Goal: Task Accomplishment & Management: Use online tool/utility

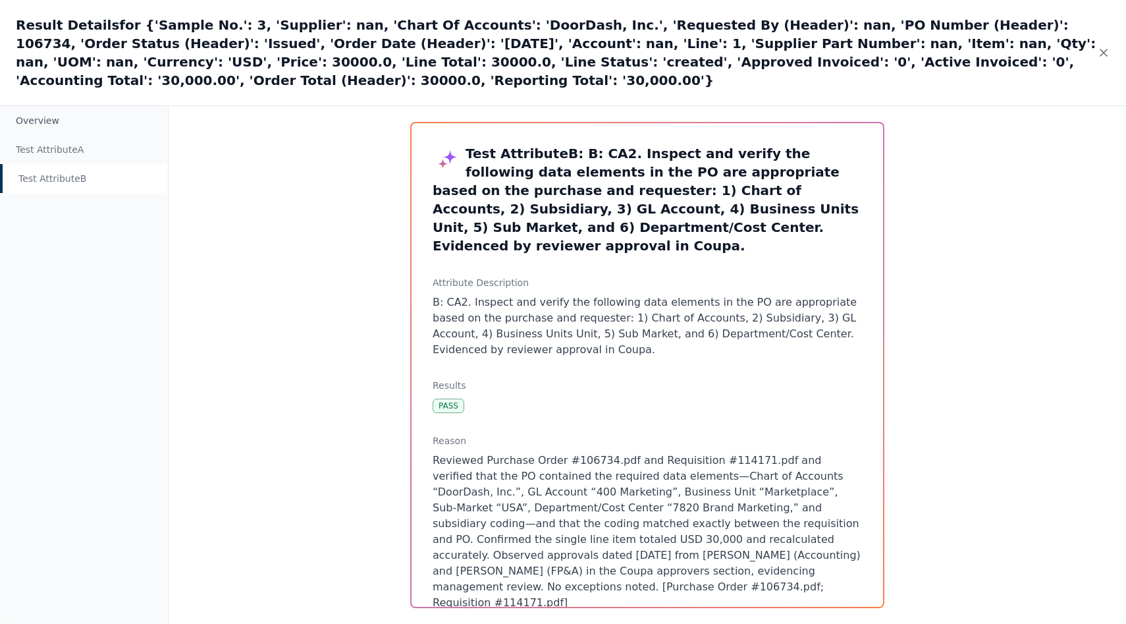
scroll to position [281, 0]
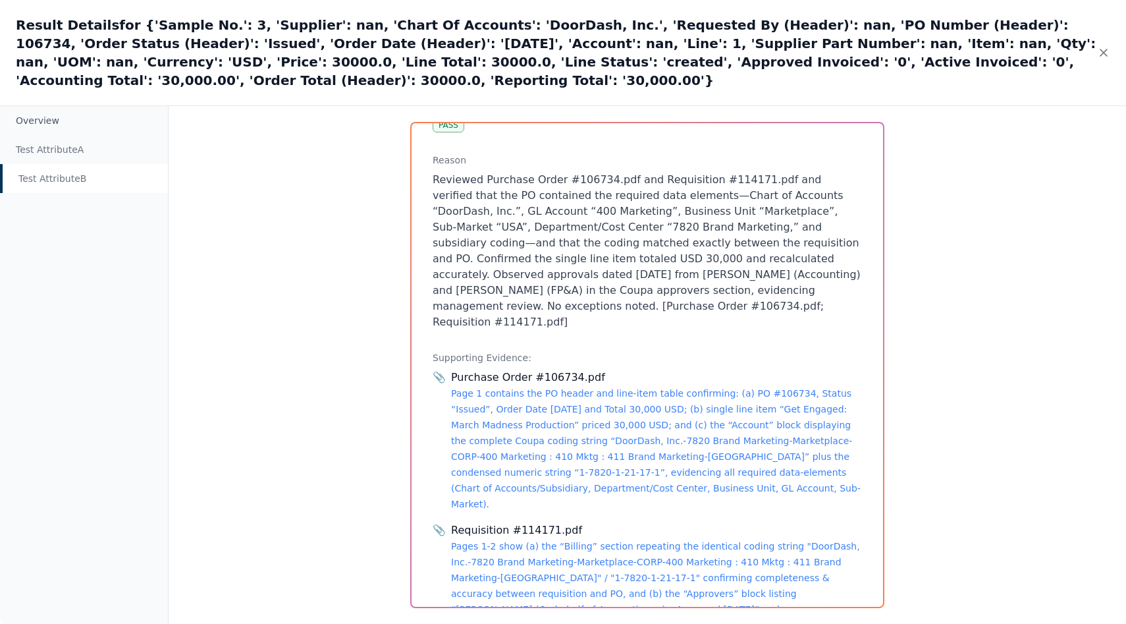
click at [516, 248] on p "Reviewed Purchase Order #106734.pdf and Requisition #114171.pdf and verified th…" at bounding box center [647, 251] width 429 height 158
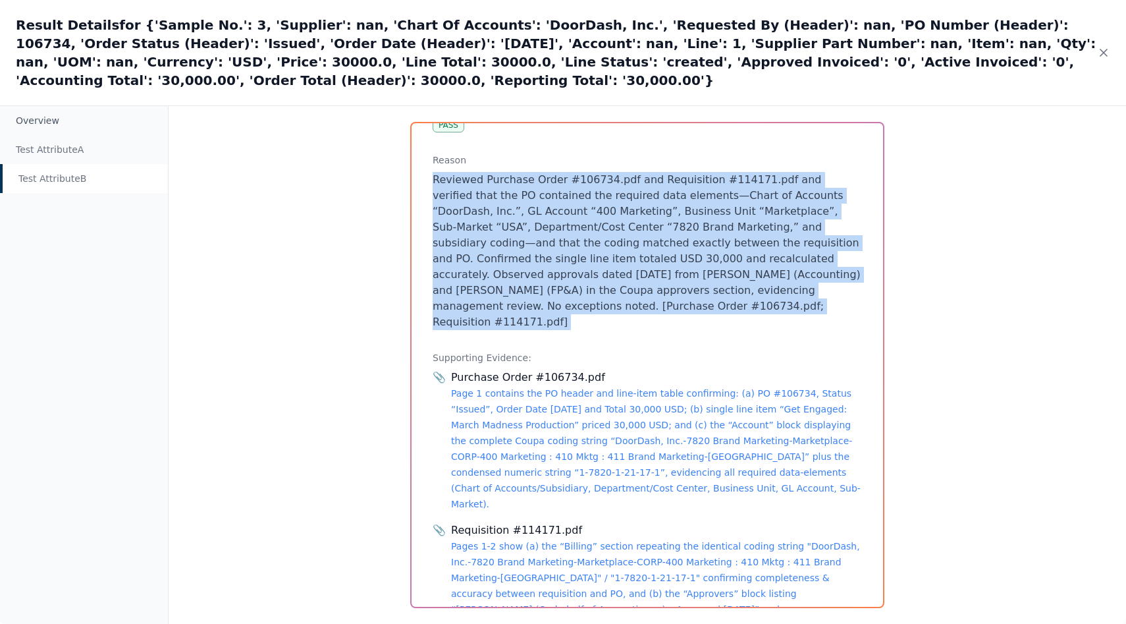
click at [516, 248] on p "Reviewed Purchase Order #106734.pdf and Requisition #114171.pdf and verified th…" at bounding box center [647, 251] width 429 height 158
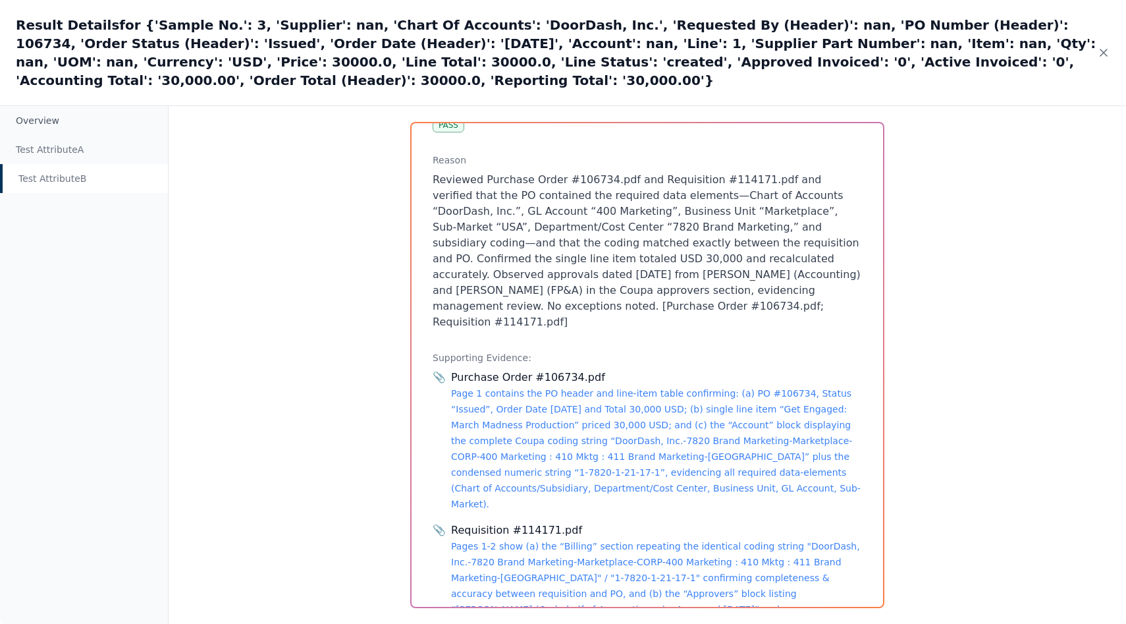
click at [511, 248] on p "Reviewed Purchase Order #106734.pdf and Requisition #114171.pdf and verified th…" at bounding box center [647, 251] width 429 height 158
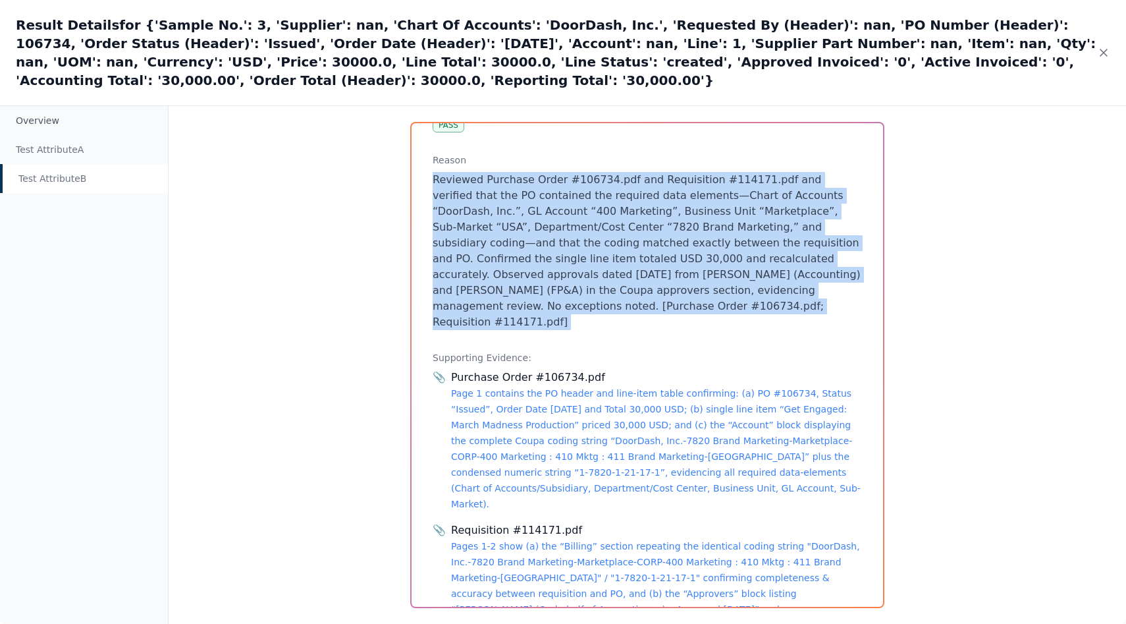
click at [511, 248] on p "Reviewed Purchase Order #106734.pdf and Requisition #114171.pdf and verified th…" at bounding box center [647, 251] width 429 height 158
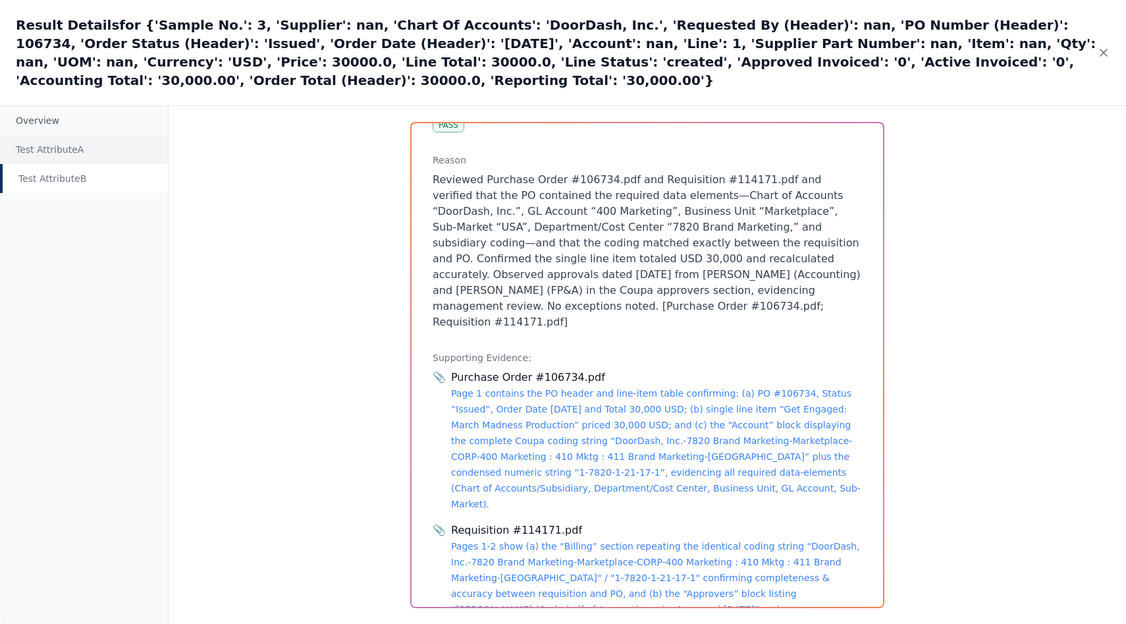
click at [59, 135] on div "Test Attribute A" at bounding box center [84, 149] width 168 height 29
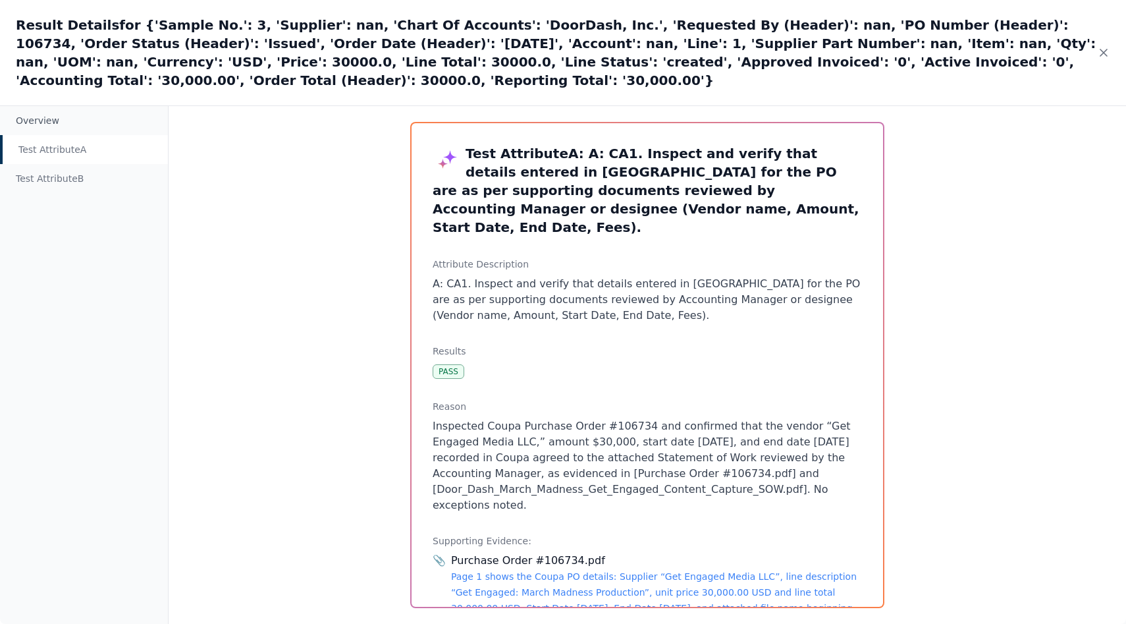
click at [541, 282] on p "A: CA1. Inspect and verify that details entered in Coupa for the PO are as per …" at bounding box center [647, 299] width 429 height 47
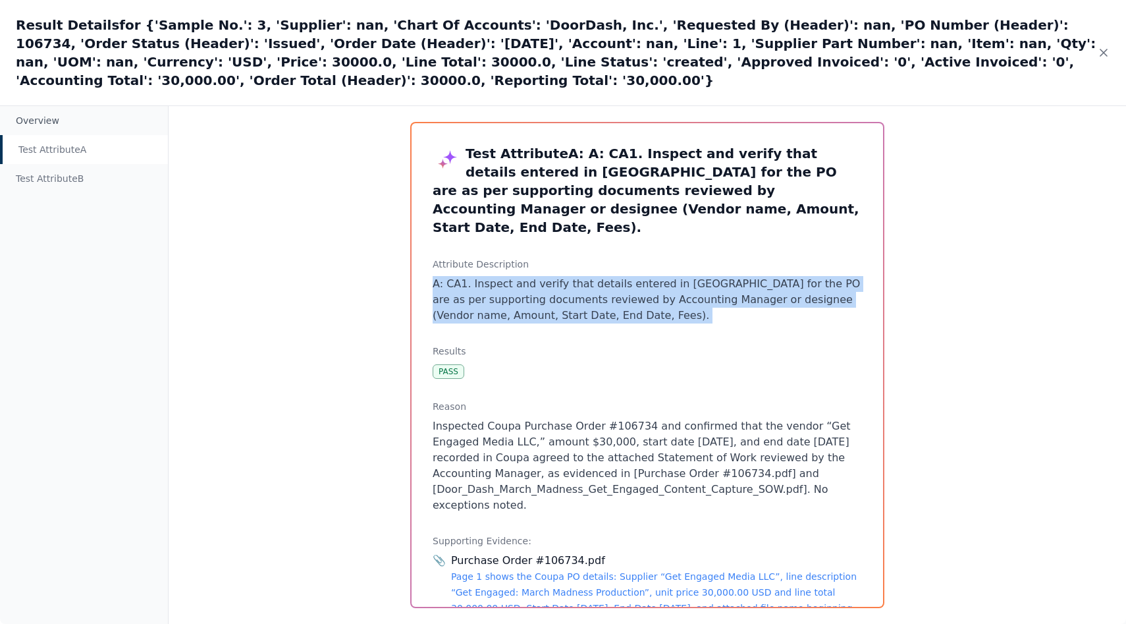
click at [541, 282] on p "A: CA1. Inspect and verify that details entered in Coupa for the PO are as per …" at bounding box center [647, 299] width 429 height 47
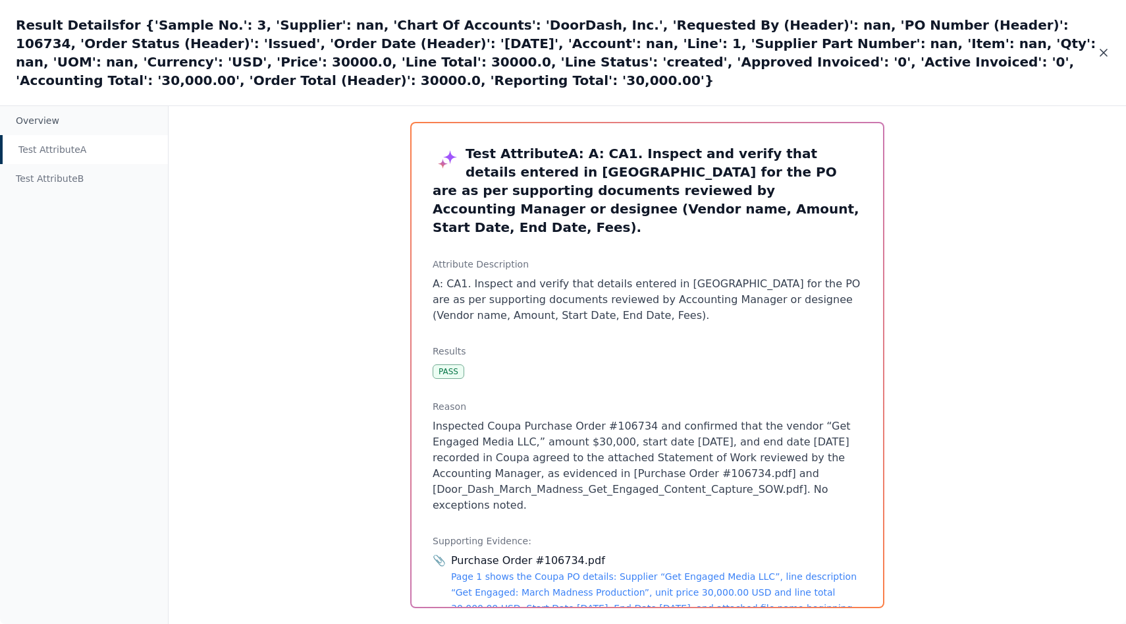
click at [1098, 46] on icon at bounding box center [1103, 52] width 13 height 13
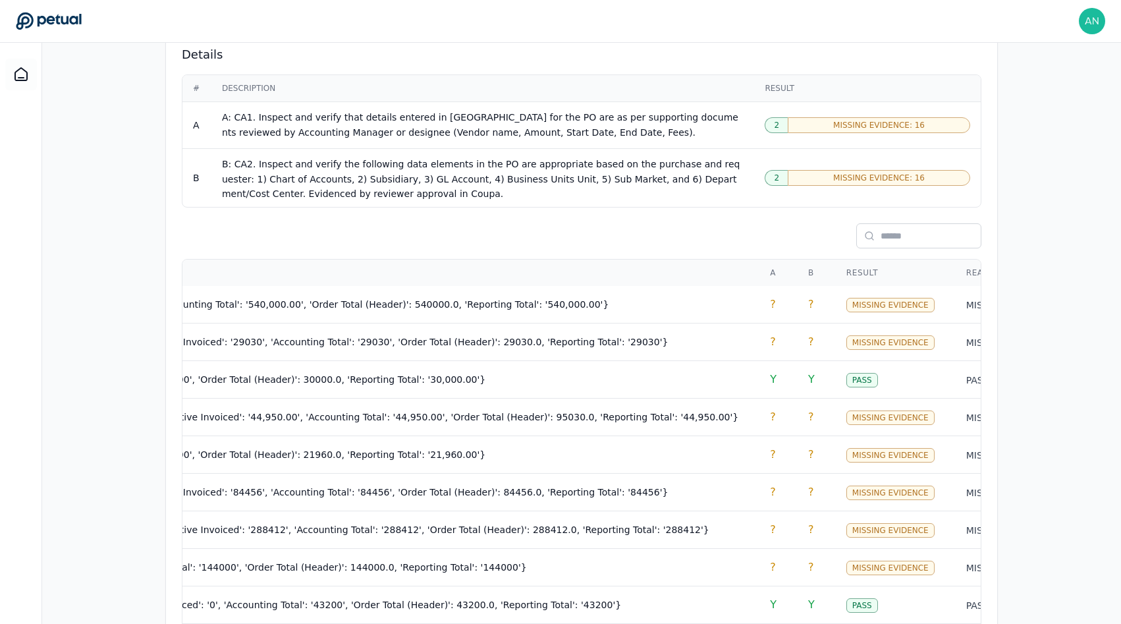
scroll to position [0, 2080]
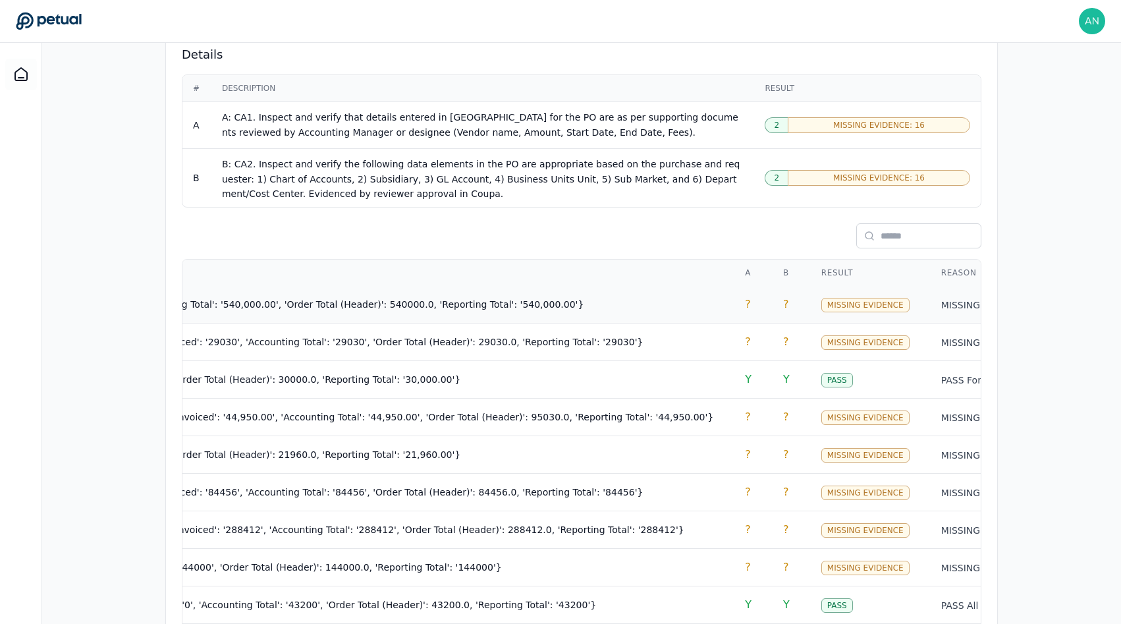
click at [975, 286] on td "MISSING EVIDENCE Both attributes could not be tested because the underlying sup…" at bounding box center [1051, 305] width 253 height 38
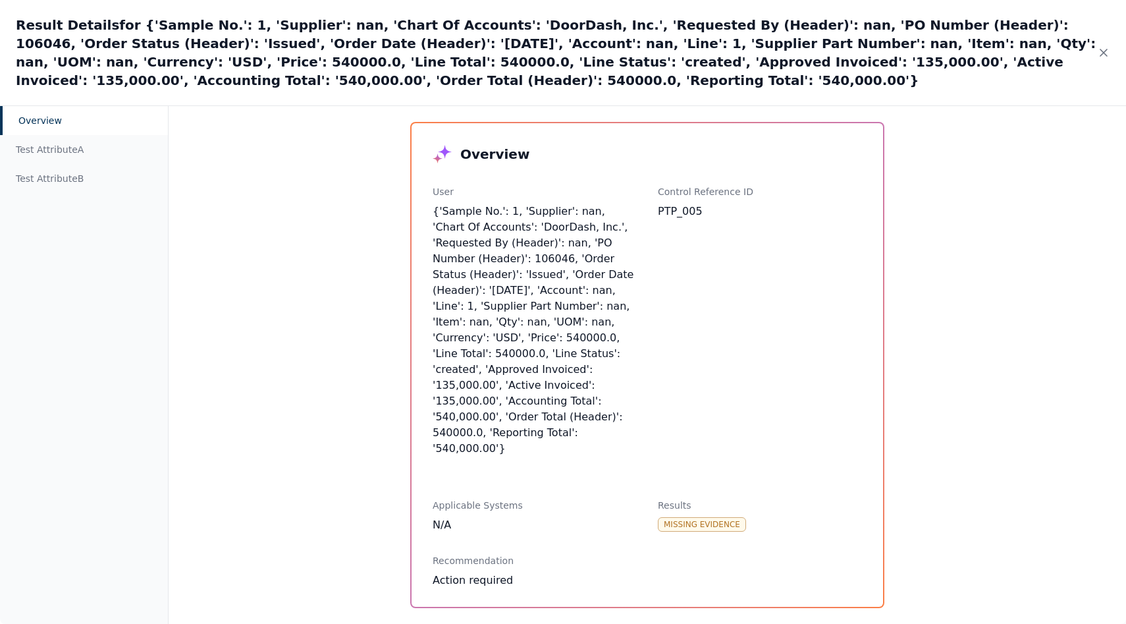
click at [1112, 39] on div "Result Details for {'Sample No.': 1, 'Supplier': nan, 'Chart Of Accounts': 'Doo…" at bounding box center [563, 52] width 1126 height 105
click at [1112, 47] on div "Result Details for {'Sample No.': 1, 'Supplier': nan, 'Chart Of Accounts': 'Doo…" at bounding box center [563, 52] width 1126 height 105
click at [1105, 47] on icon at bounding box center [1103, 52] width 13 height 13
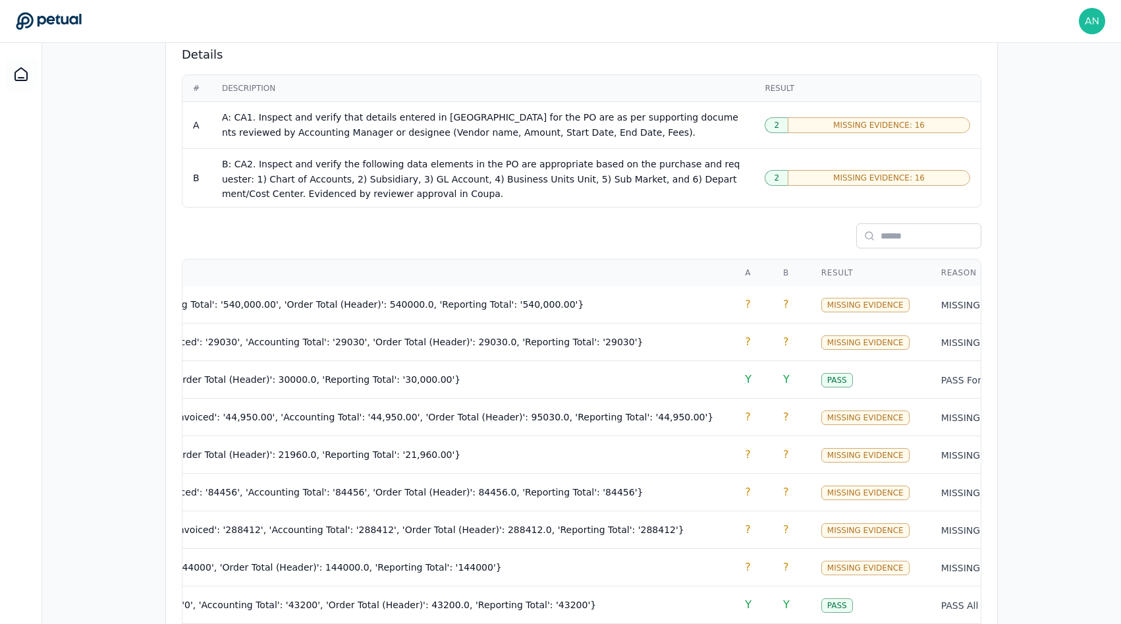
click at [1075, 304] on div "Overview Test Attributes Sampling Supporting Files Results Work Paper Control s…" at bounding box center [581, 257] width 1079 height 1451
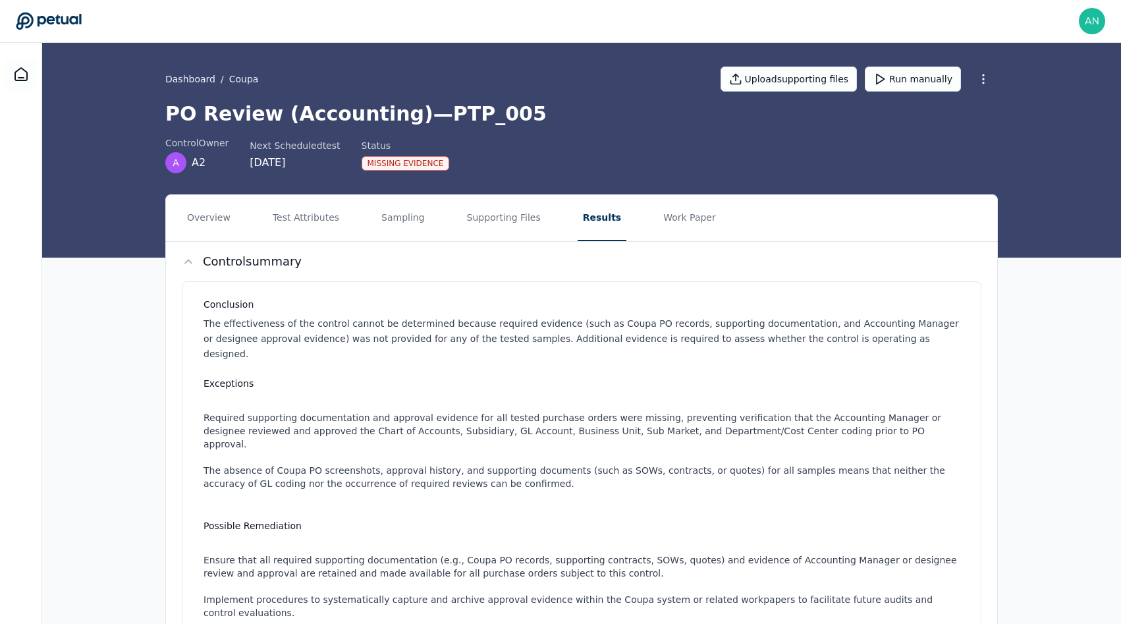
click at [391, 117] on h1 "PO Review (Accounting) — PTP_005" at bounding box center [581, 114] width 832 height 24
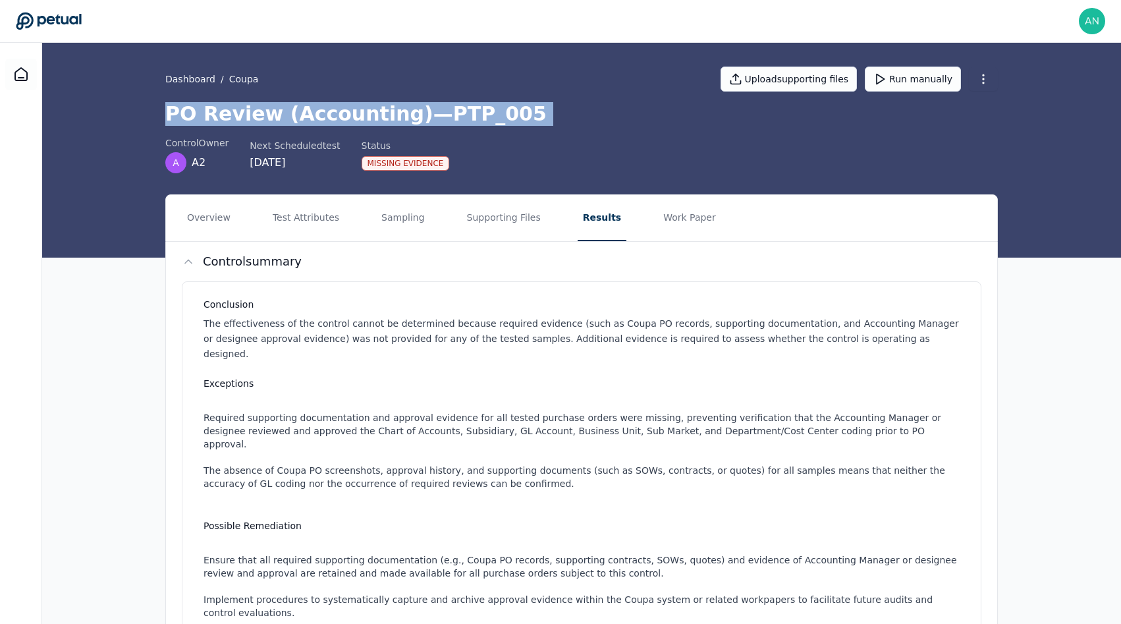
click at [391, 117] on h1 "PO Review (Accounting) — PTP_005" at bounding box center [581, 114] width 832 height 24
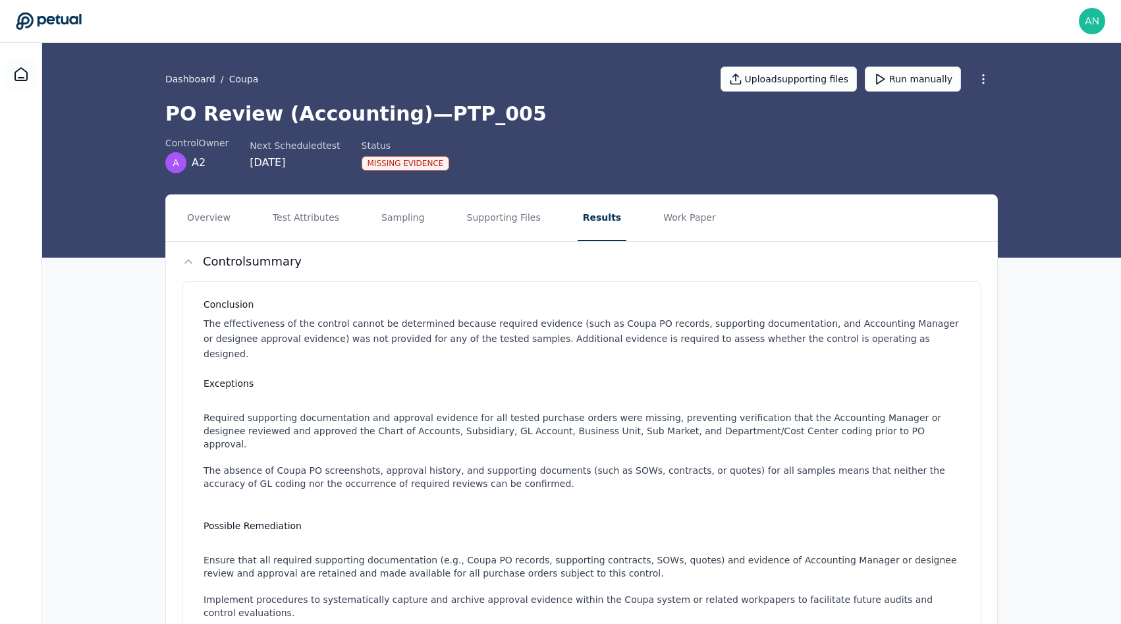
click at [422, 117] on h1 "PO Review (Accounting) — PTP_005" at bounding box center [581, 114] width 832 height 24
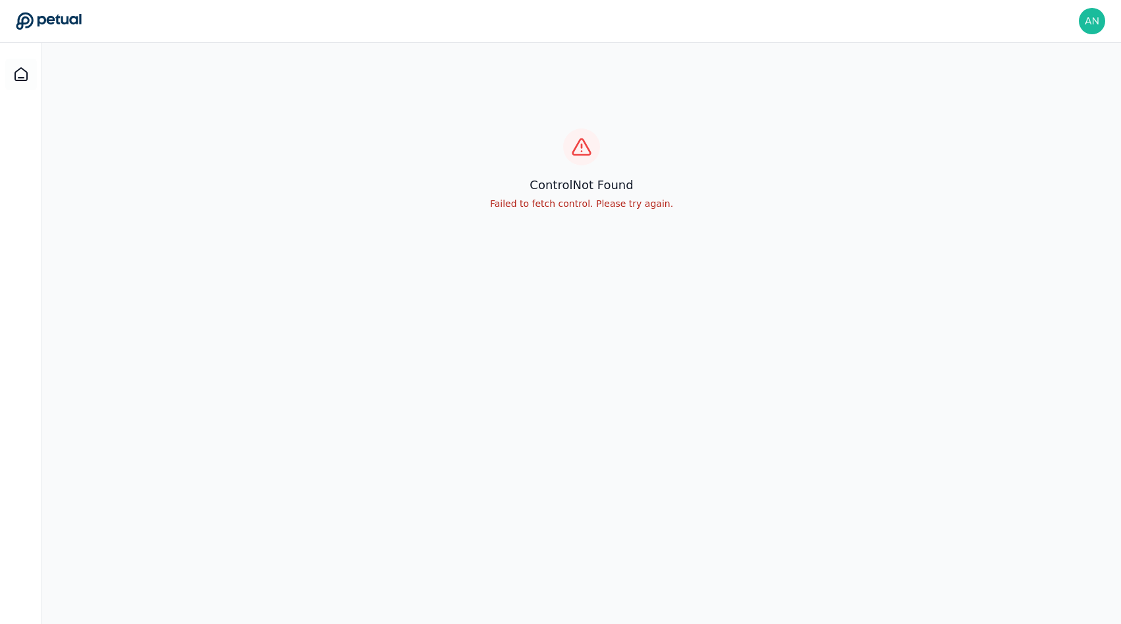
click at [587, 271] on div "control Not Found Failed to fetch control. Please try again." at bounding box center [581, 169] width 1079 height 253
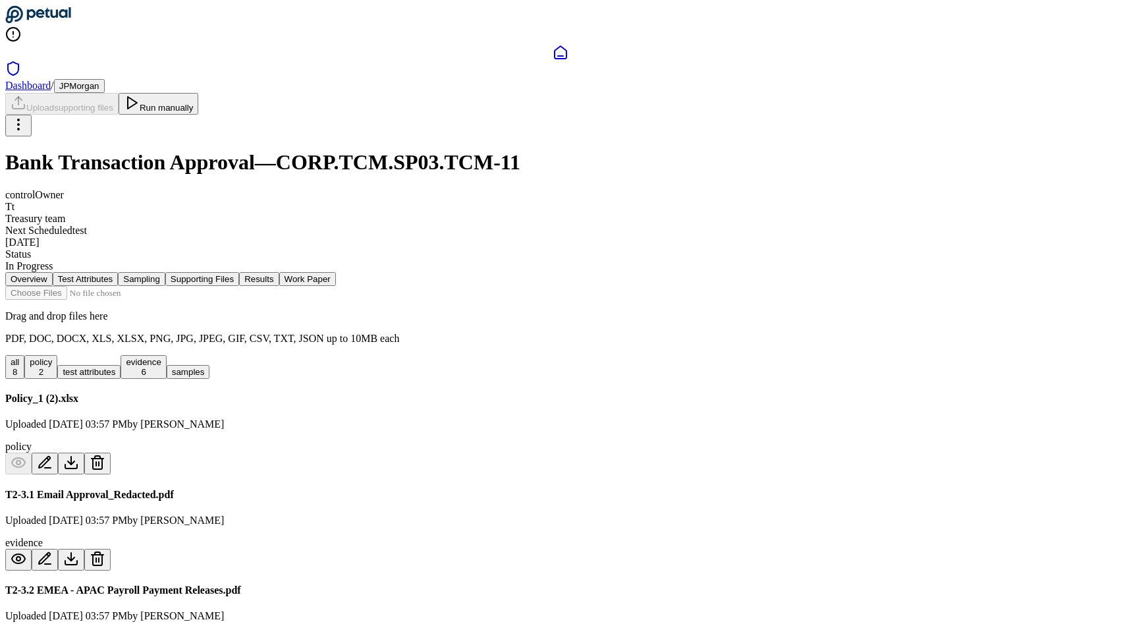
click at [389, 286] on div "Drag and drop files here PDF, DOC, DOCX, XLS, XLSX, PNG, JPG, JPEG, GIF, CSV, T…" at bounding box center [560, 315] width 1110 height 59
